Goal: Information Seeking & Learning: Learn about a topic

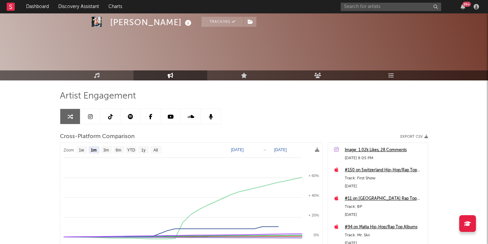
select select "1m"
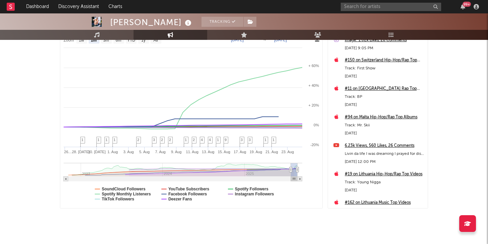
scroll to position [110, 0]
click at [352, 6] on input "text" at bounding box center [391, 7] width 100 height 8
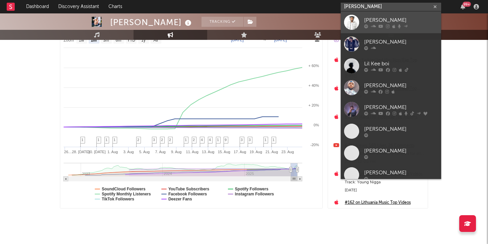
type input "[PERSON_NAME]"
click at [381, 17] on div "[PERSON_NAME]" at bounding box center [401, 20] width 74 height 8
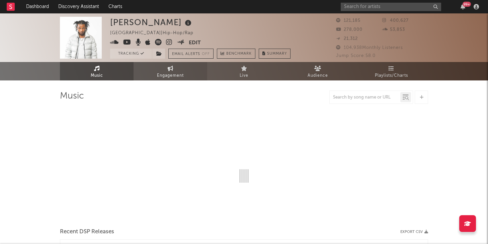
select select "6m"
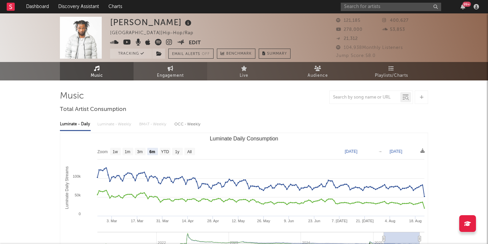
click at [184, 70] on link "Engagement" at bounding box center [171, 71] width 74 height 18
select select "1w"
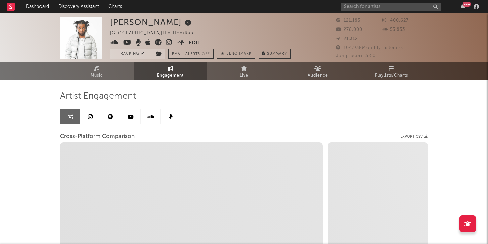
select select "1m"
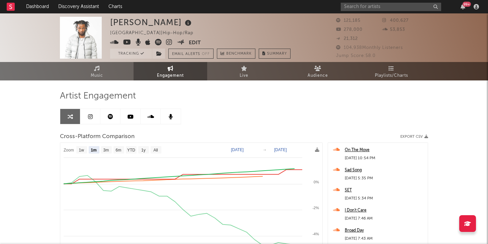
click at [236, 149] on text "[DATE]" at bounding box center [237, 149] width 13 height 5
type input "[DATE]"
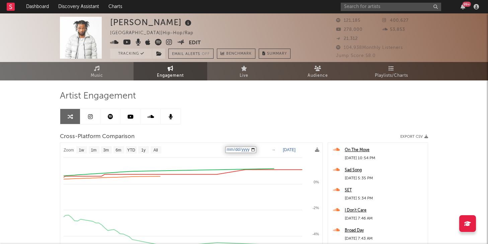
select select "1w"
